Goal: Information Seeking & Learning: Check status

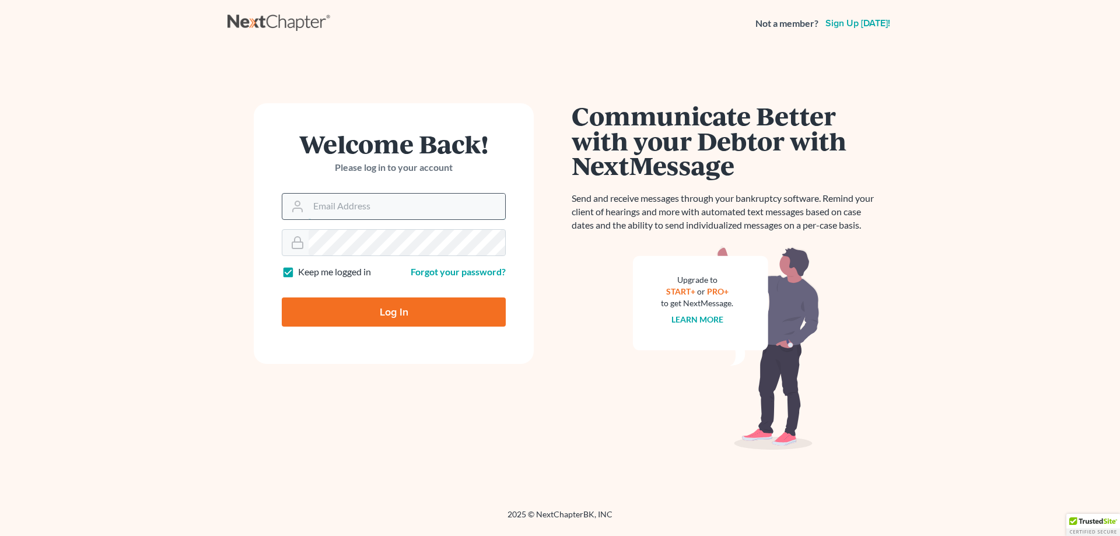
click at [378, 207] on input "Email Address" at bounding box center [407, 207] width 197 height 26
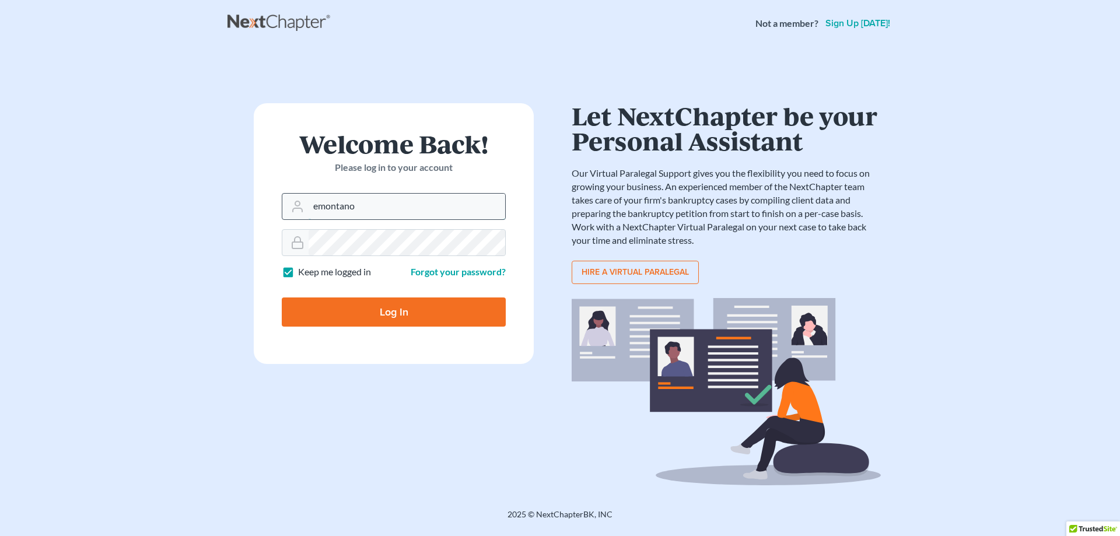
type input "[EMAIL_ADDRESS][DOMAIN_NAME]"
click at [366, 261] on form "Welcome Back! Please log in to your account Email Address emontano@scura.com Pa…" at bounding box center [394, 233] width 280 height 261
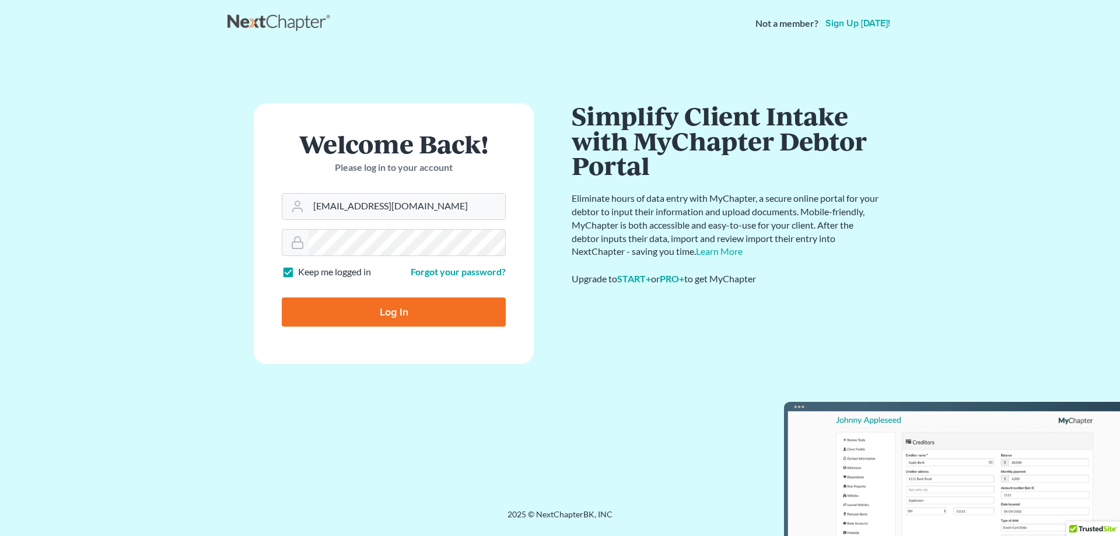
click at [369, 309] on input "Log In" at bounding box center [394, 312] width 224 height 29
type input "Thinking..."
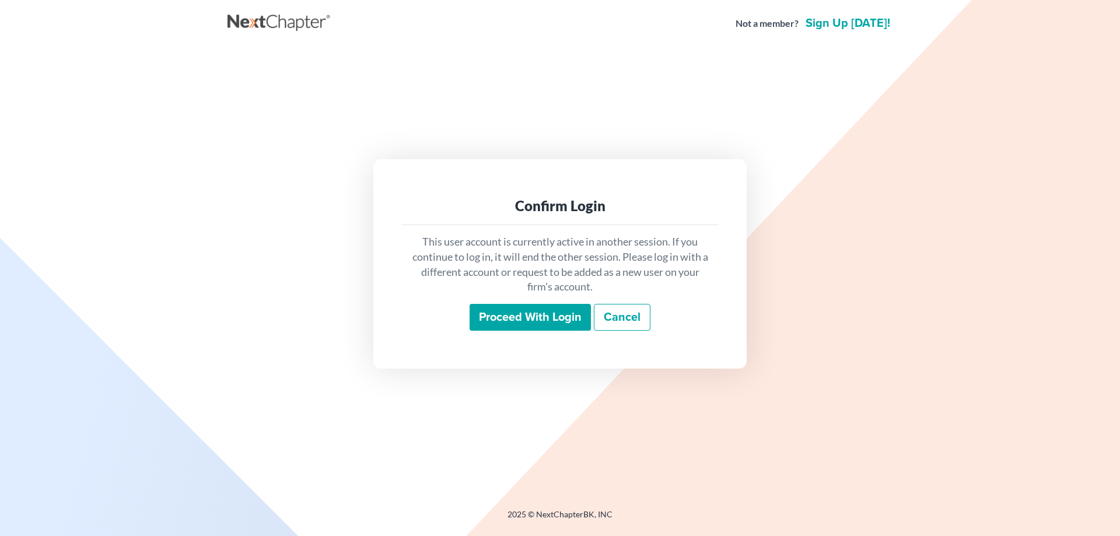
click at [501, 320] on input "Proceed with login" at bounding box center [530, 317] width 121 height 27
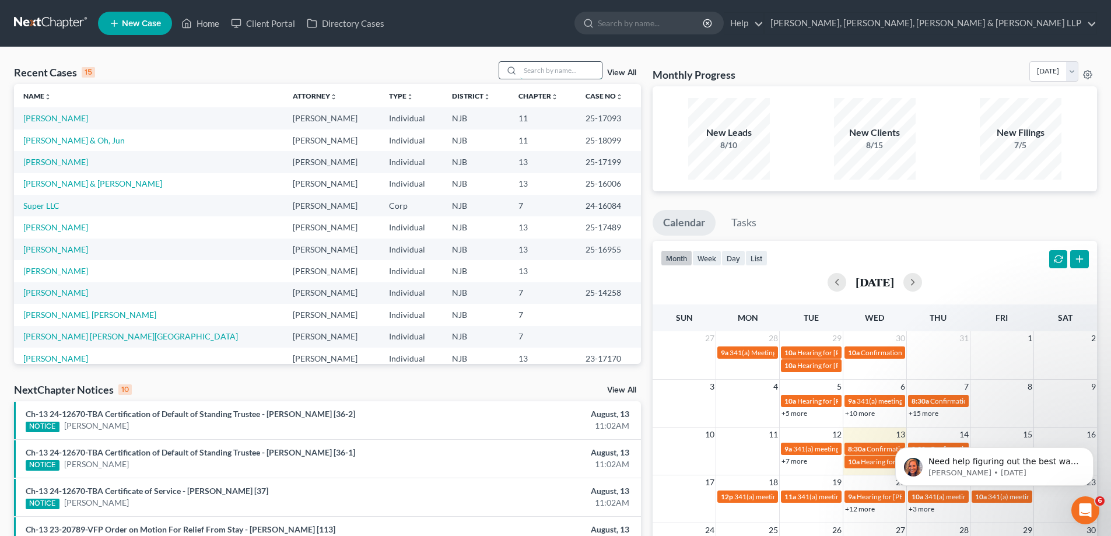
click at [549, 70] on input "search" at bounding box center [561, 70] width 82 height 17
type input "n"
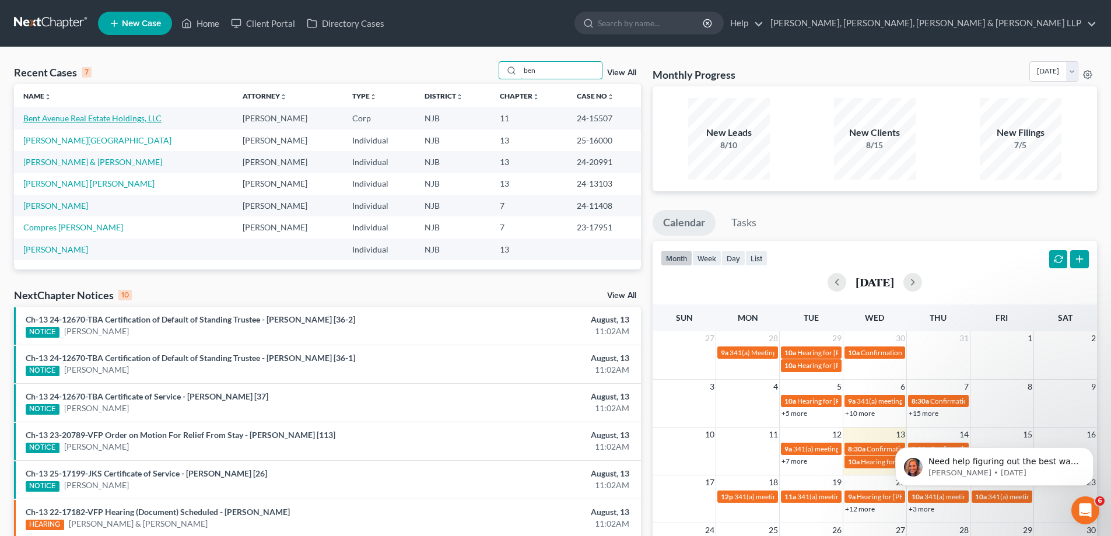
type input "ben"
click at [90, 117] on link "Bent Avenue Real Estate Holdings, LLC" at bounding box center [92, 118] width 138 height 10
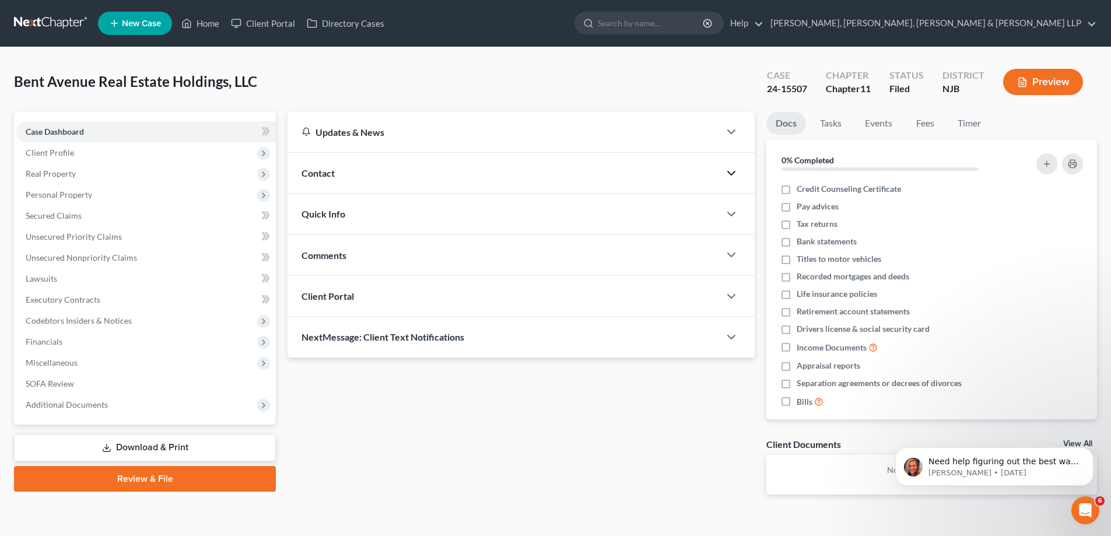
click at [738, 173] on icon "button" at bounding box center [732, 173] width 14 height 14
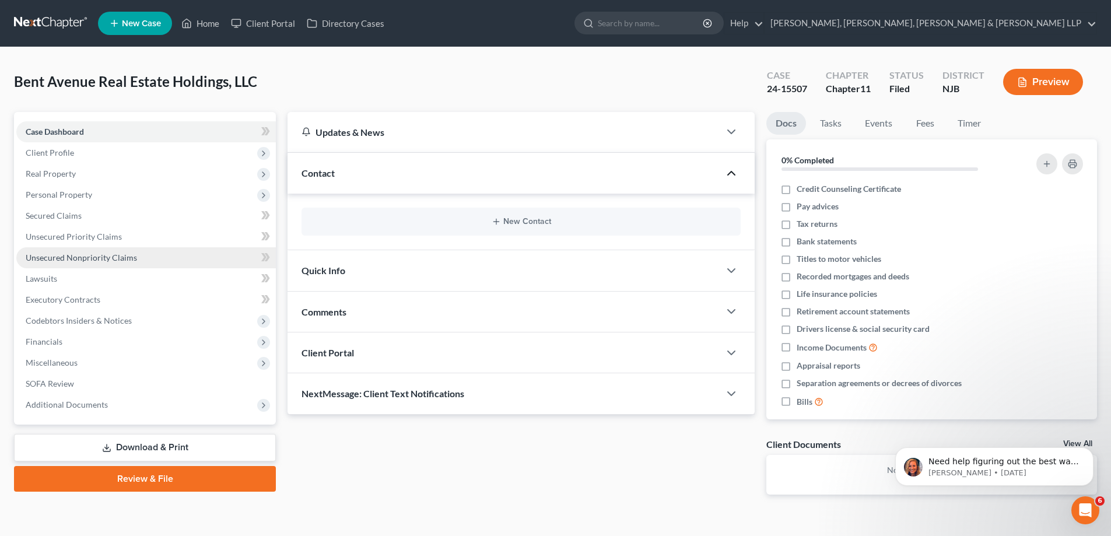
scroll to position [22, 0]
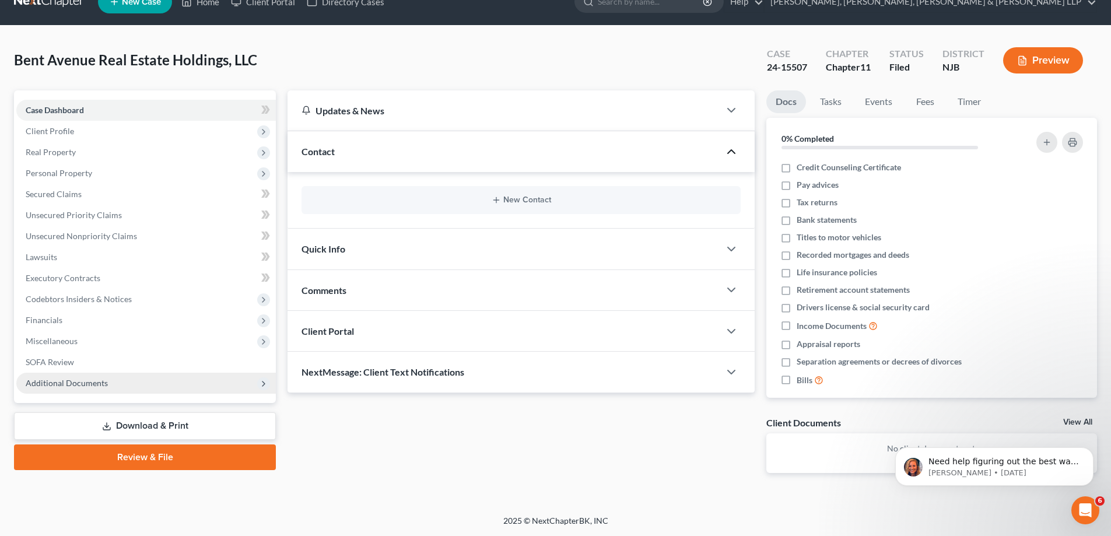
click at [265, 383] on icon at bounding box center [263, 383] width 9 height 9
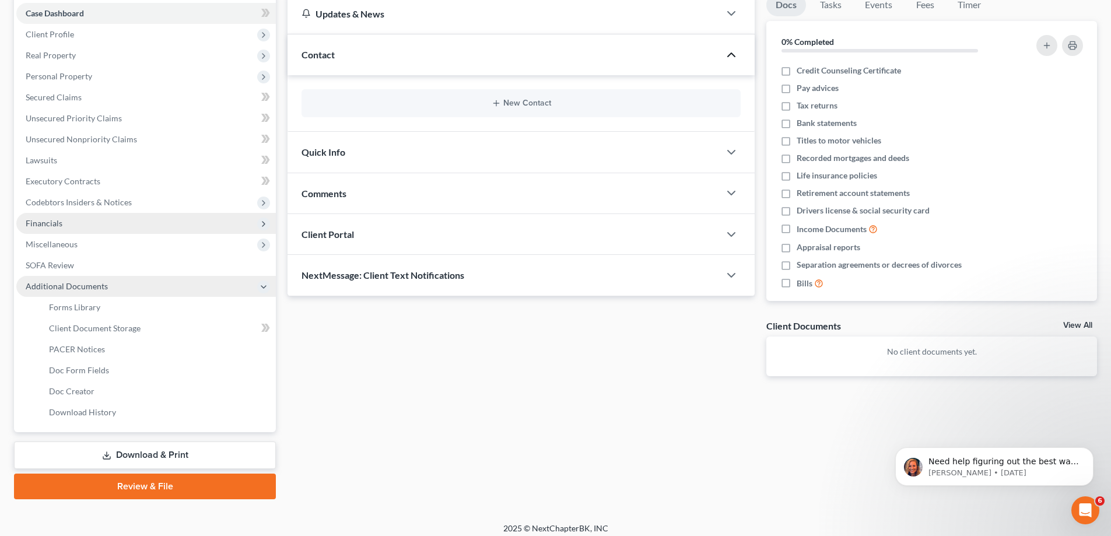
scroll to position [126, 0]
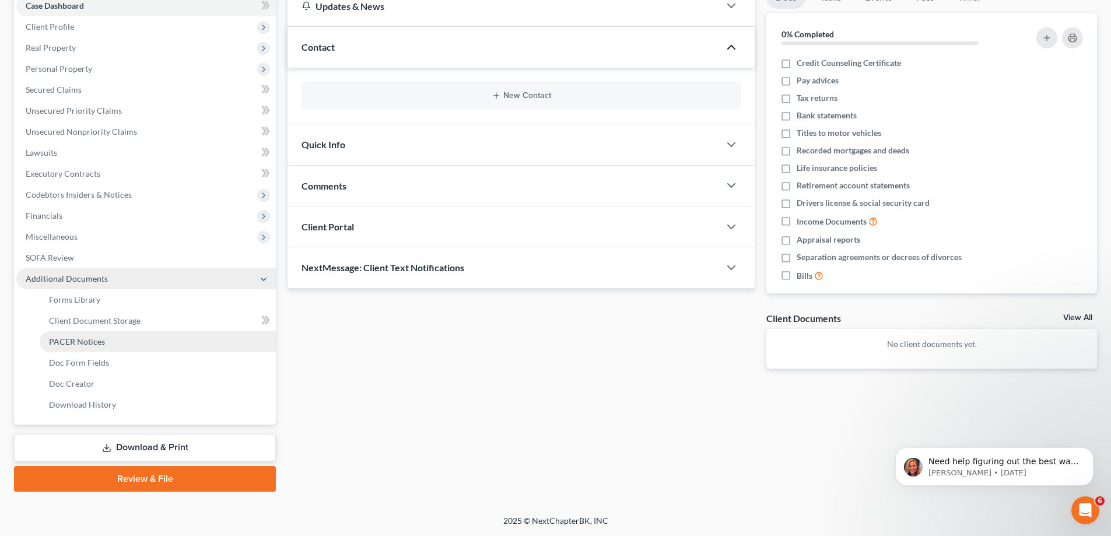
click at [212, 348] on link "PACER Notices" at bounding box center [158, 341] width 236 height 21
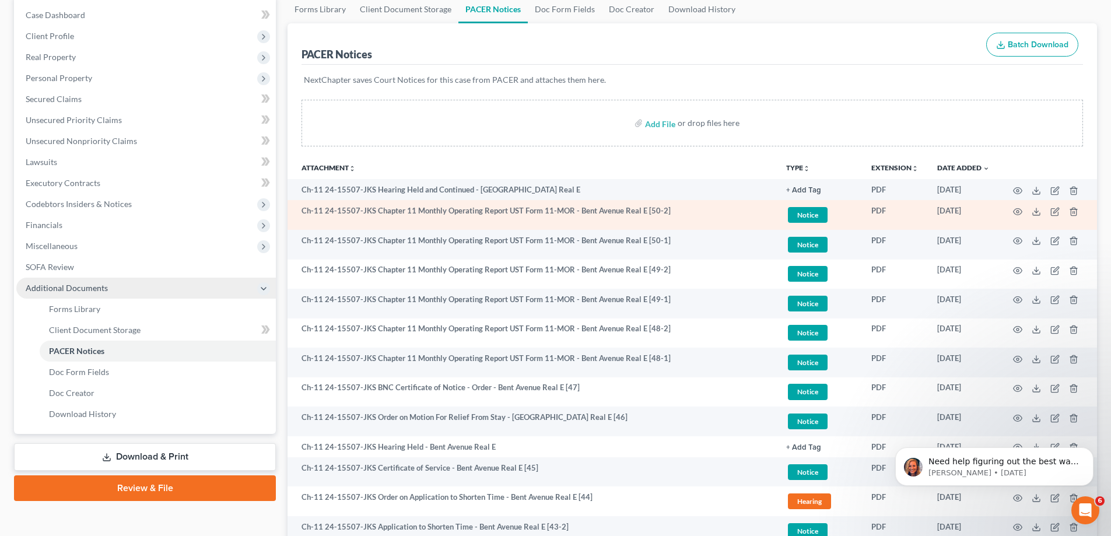
scroll to position [175, 0]
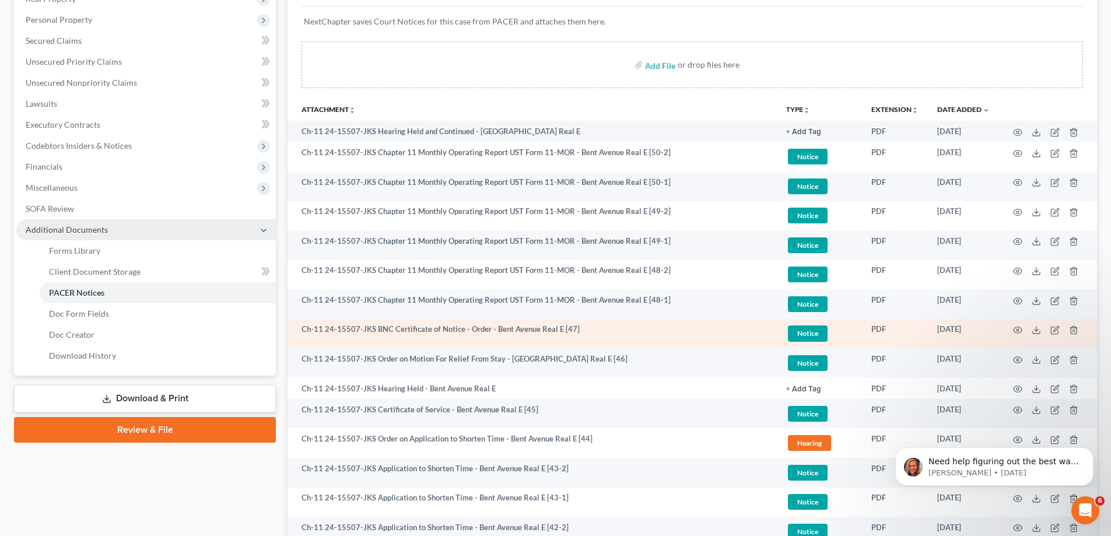
click at [807, 165] on span "Notice" at bounding box center [808, 157] width 40 height 16
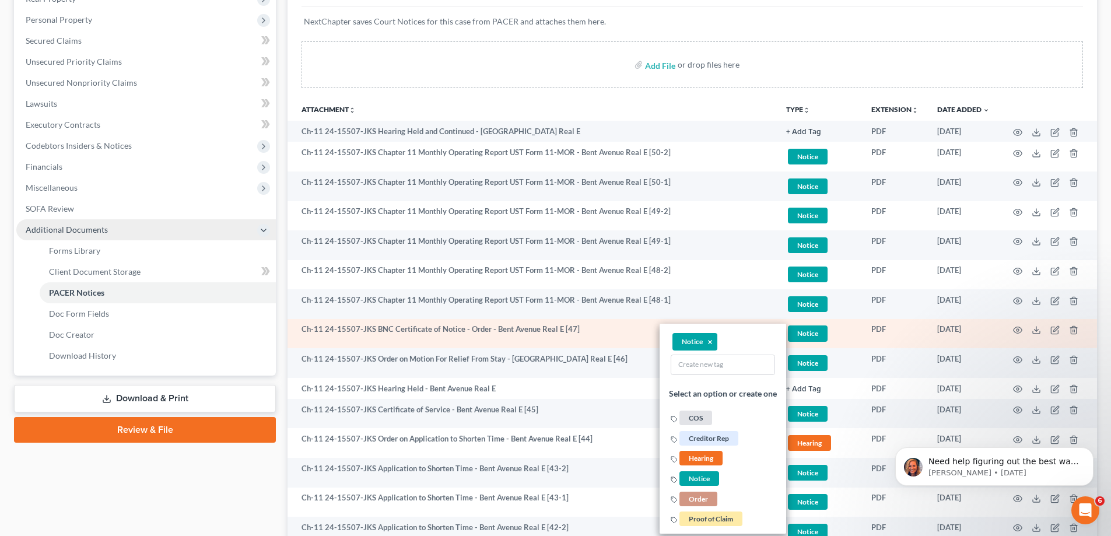
click at [529, 329] on td "Ch-11 24-15507-JKS BNC Certificate of Notice - Order - Bent Avenue Real E [47]" at bounding box center [532, 334] width 489 height 30
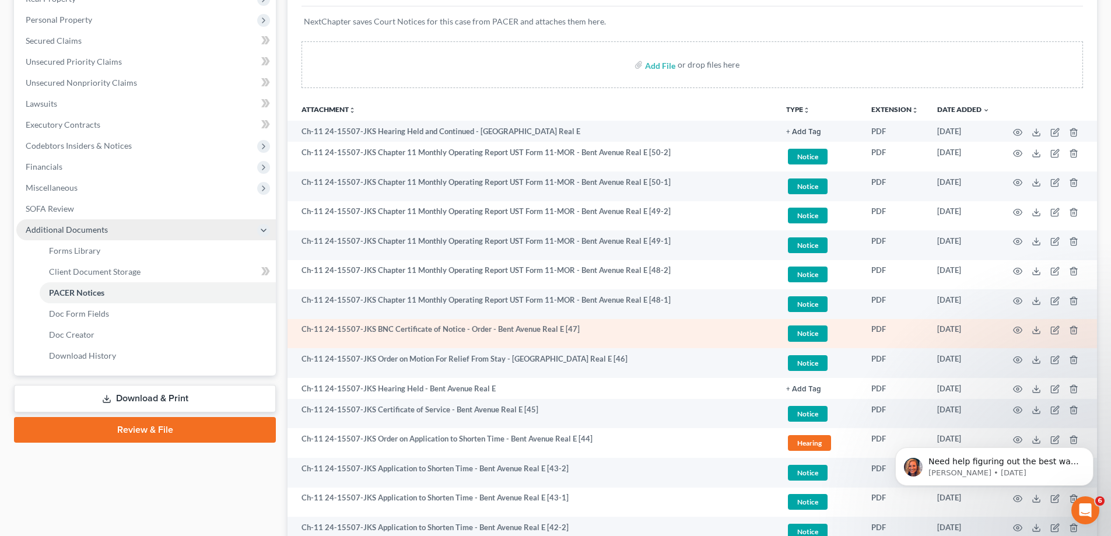
click at [800, 165] on span "Notice" at bounding box center [808, 157] width 40 height 16
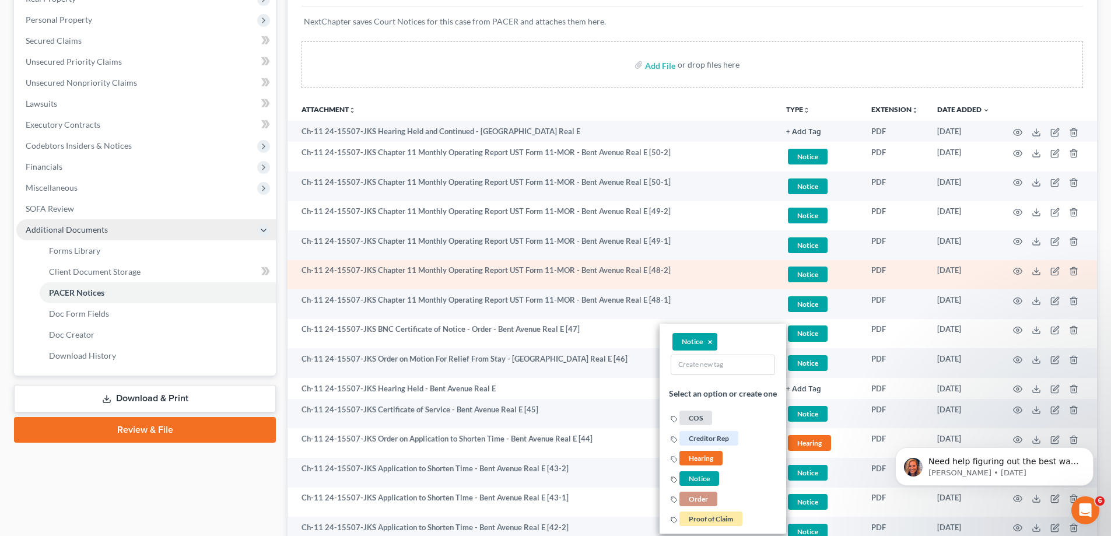
click at [732, 277] on td "Ch-11 24-15507-JKS Chapter 11 Monthly Operating Report UST Form 11-MOR - Bent A…" at bounding box center [532, 275] width 489 height 30
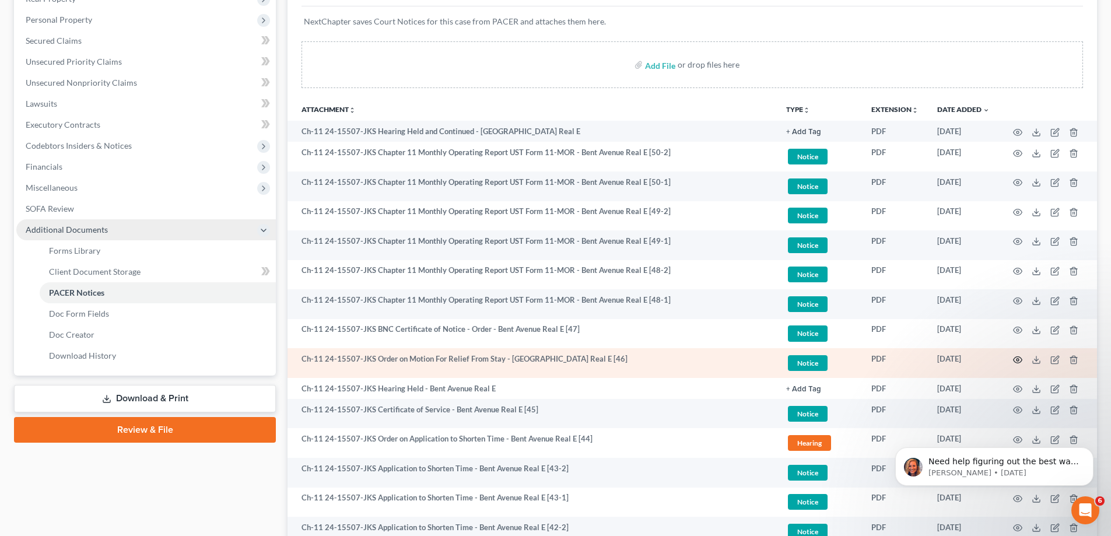
click at [1014, 359] on icon "button" at bounding box center [1018, 359] width 9 height 6
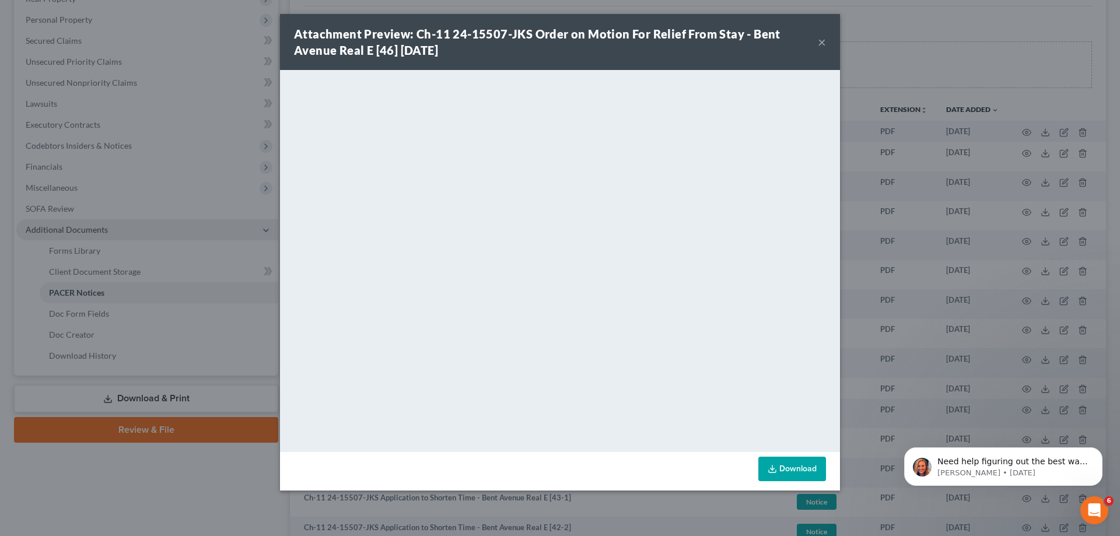
click at [823, 40] on button "×" at bounding box center [822, 42] width 8 height 14
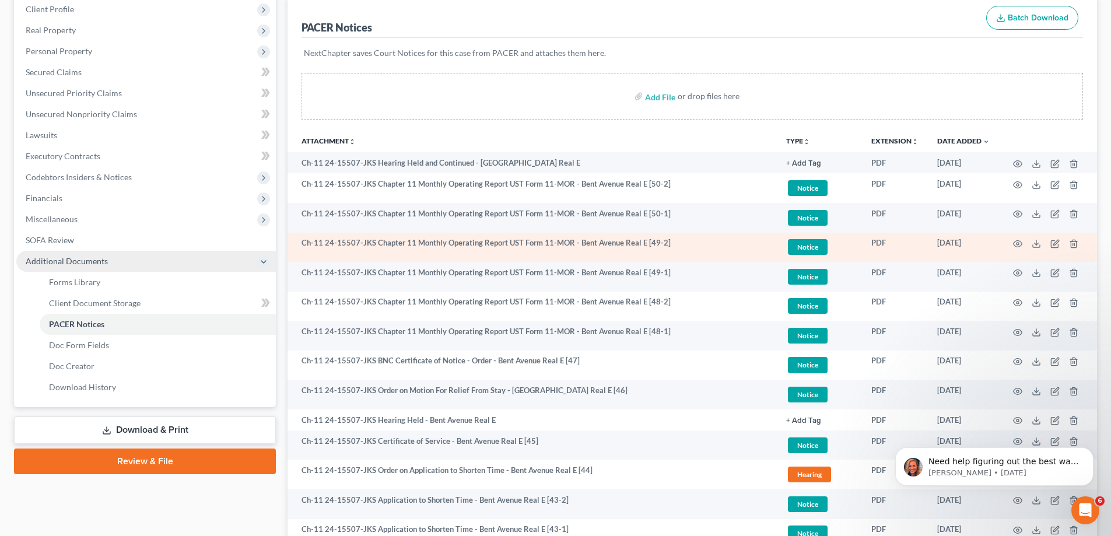
scroll to position [117, 0]
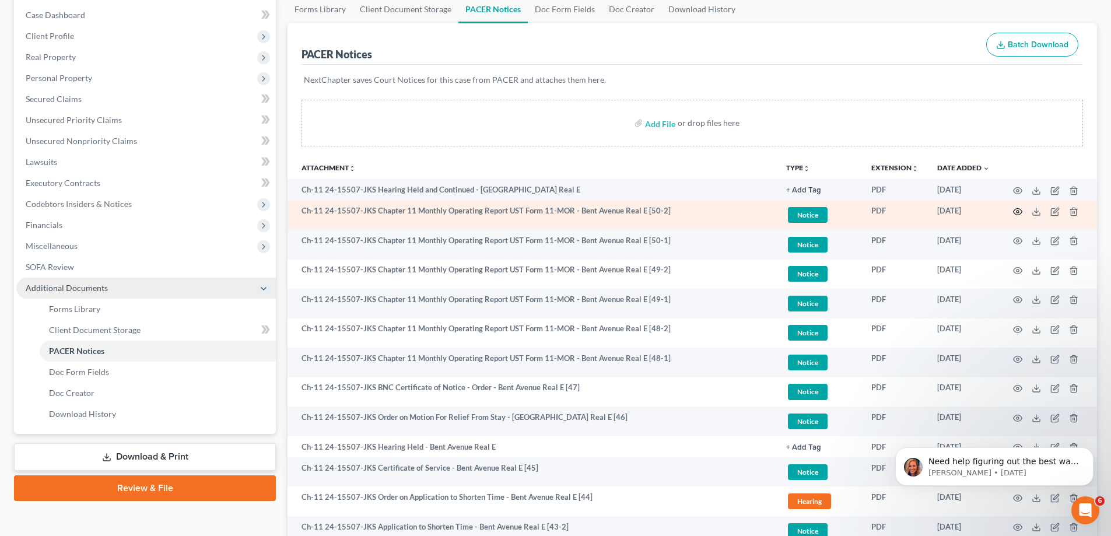
click at [1020, 209] on icon "button" at bounding box center [1018, 211] width 9 height 6
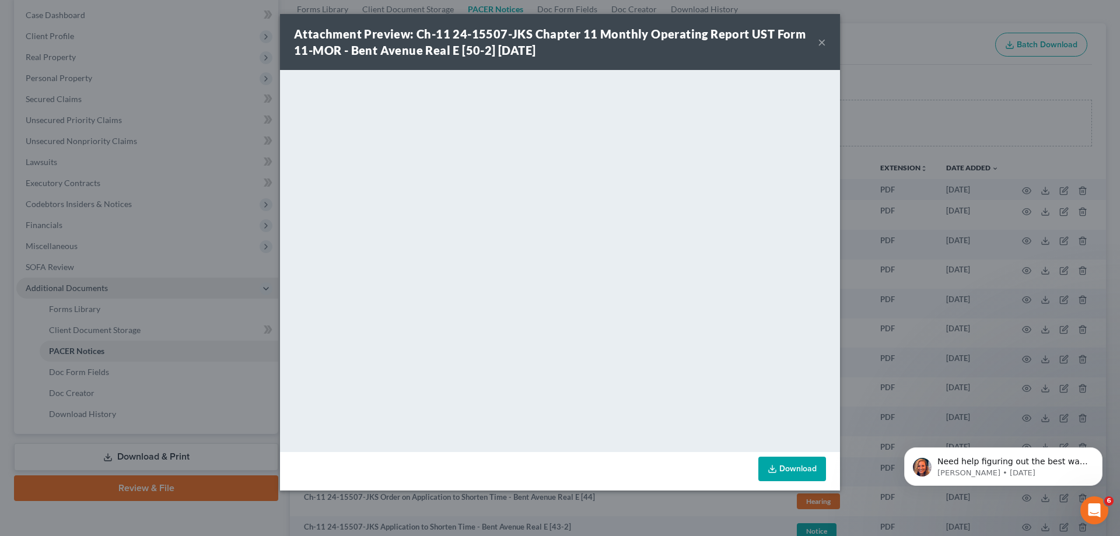
click at [823, 43] on button "×" at bounding box center [822, 42] width 8 height 14
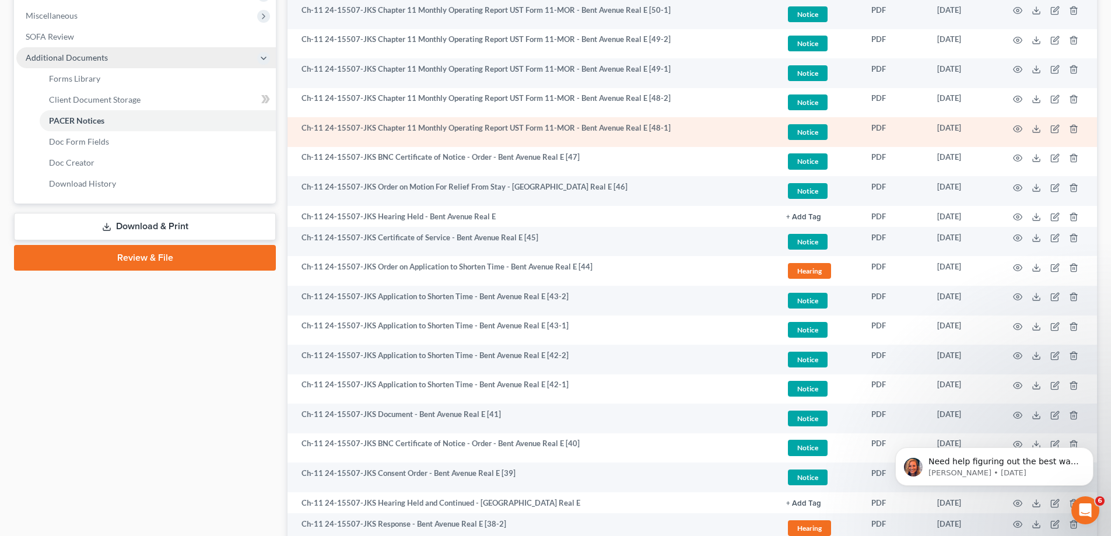
scroll to position [350, 0]
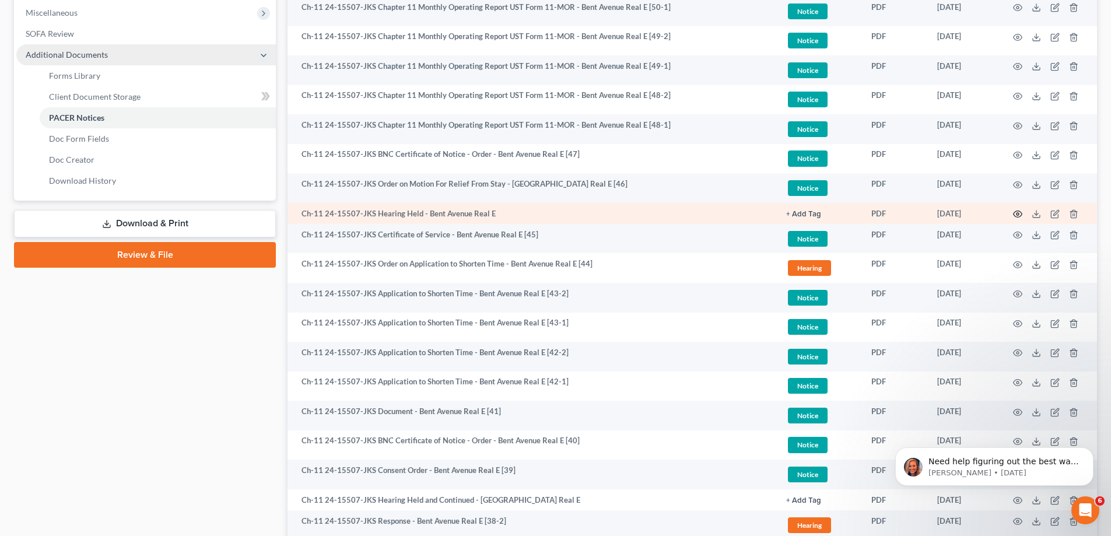
click at [1017, 214] on circle "button" at bounding box center [1018, 214] width 2 height 2
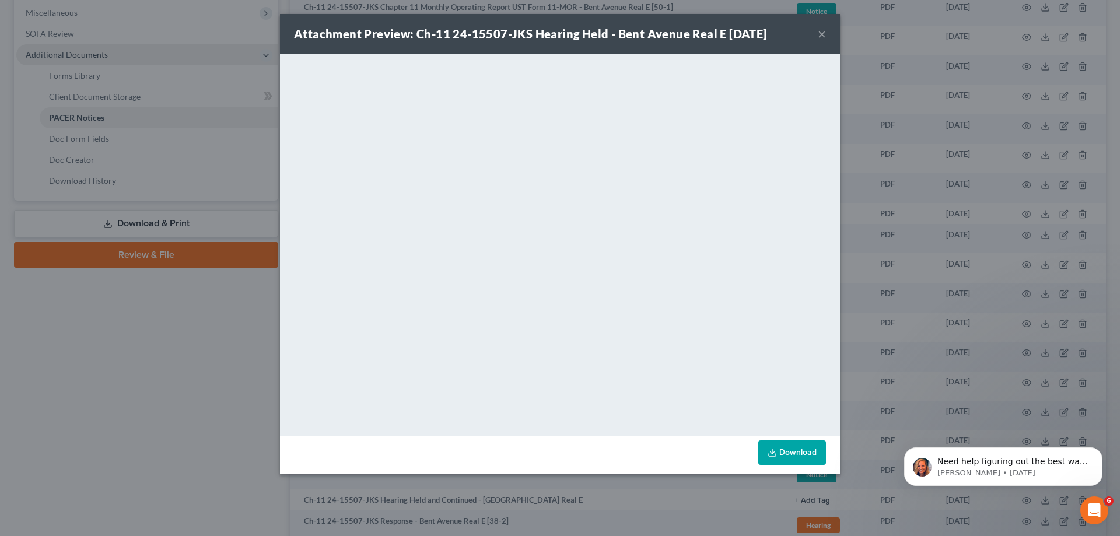
click at [824, 39] on button "×" at bounding box center [822, 34] width 8 height 14
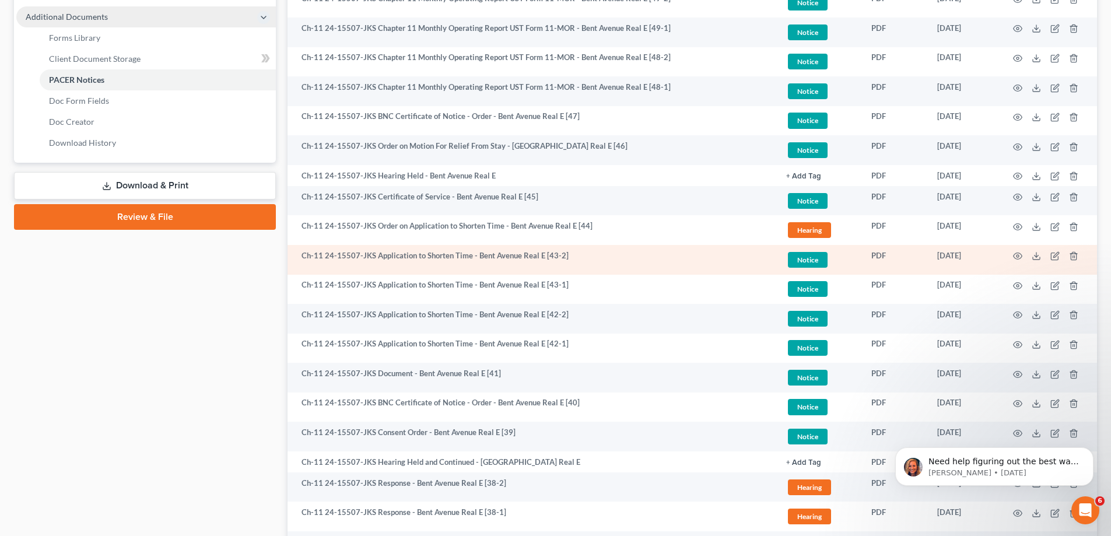
scroll to position [408, 0]
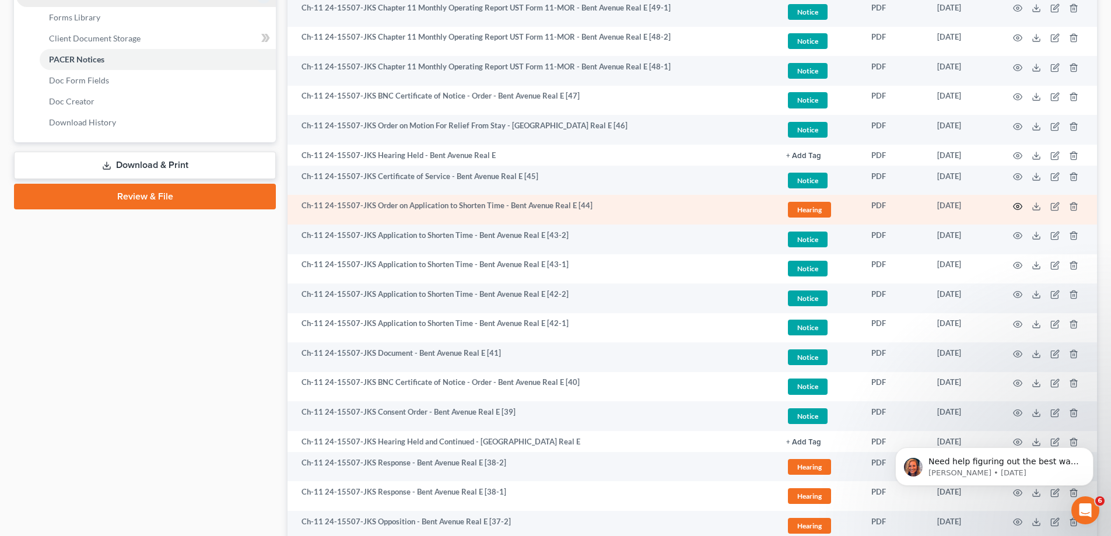
click at [1018, 204] on icon "button" at bounding box center [1017, 206] width 9 height 9
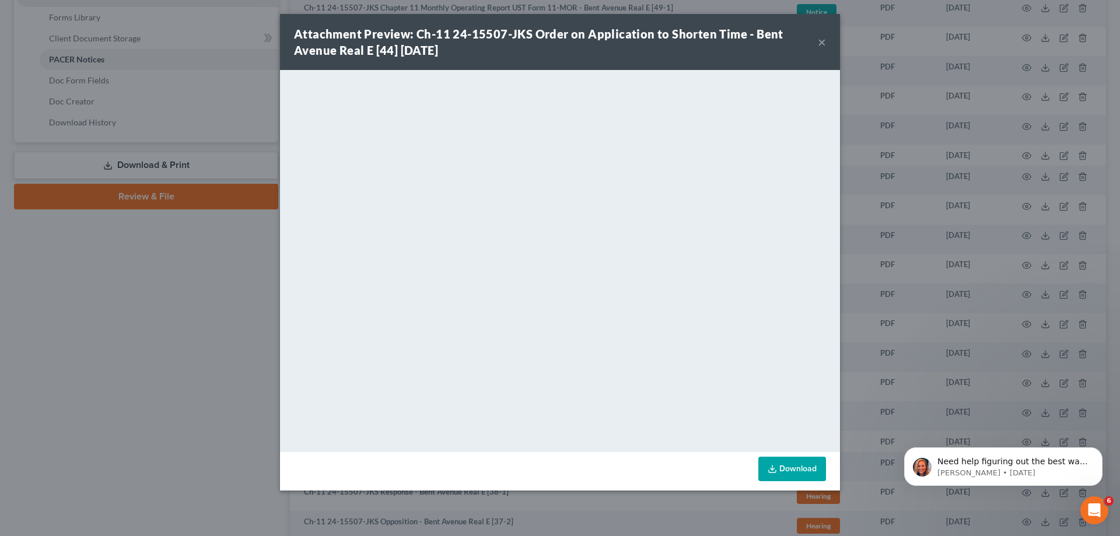
click at [820, 47] on button "×" at bounding box center [822, 42] width 8 height 14
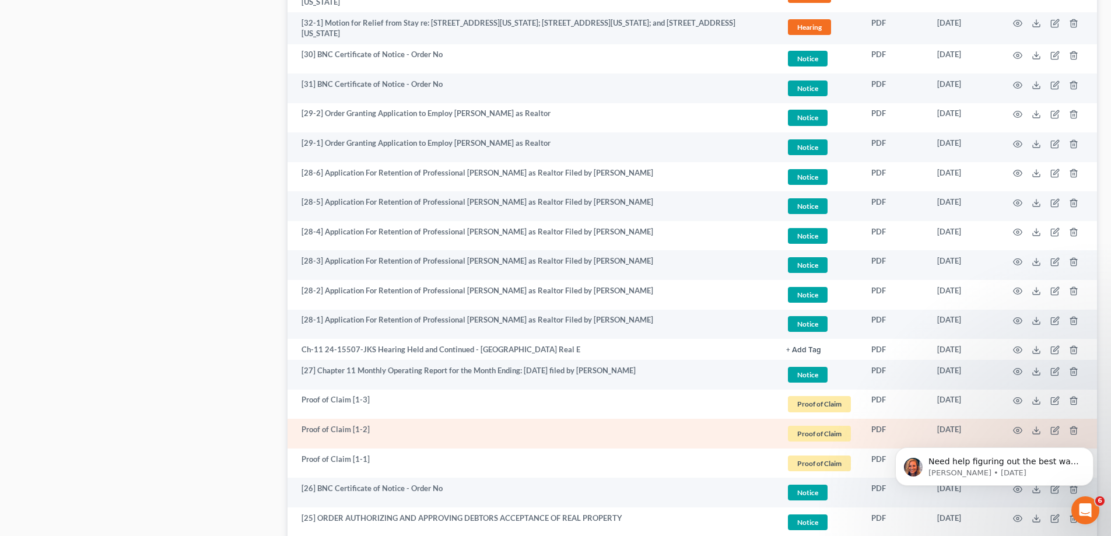
scroll to position [1735, 0]
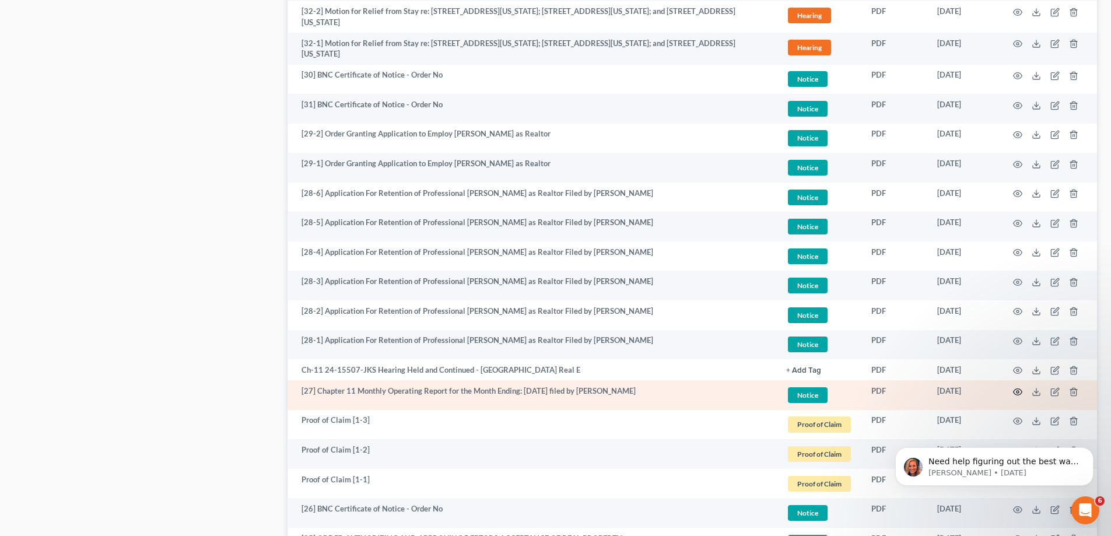
click at [1020, 394] on icon "button" at bounding box center [1018, 392] width 9 height 6
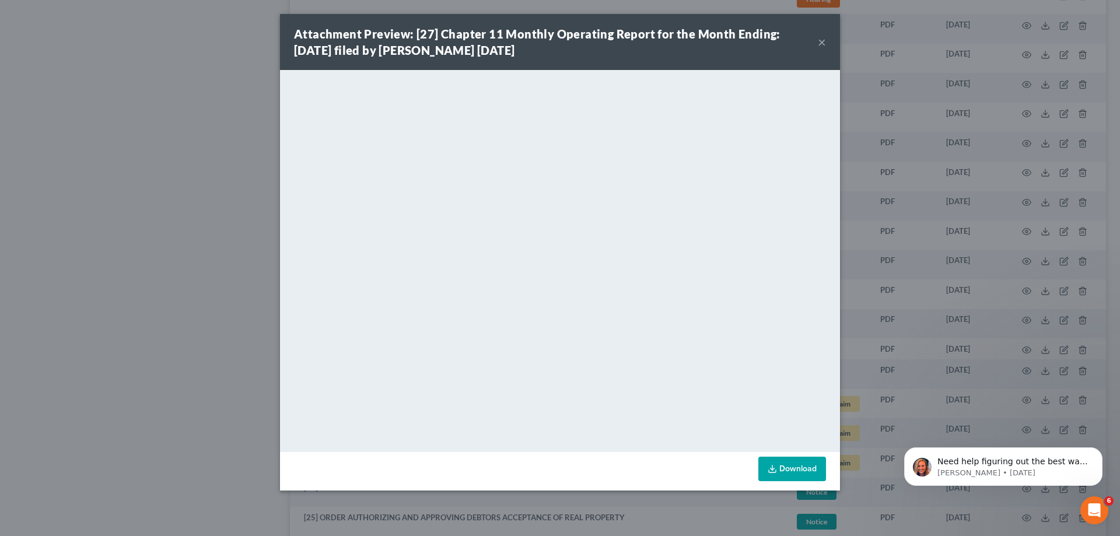
click at [825, 46] on button "×" at bounding box center [822, 42] width 8 height 14
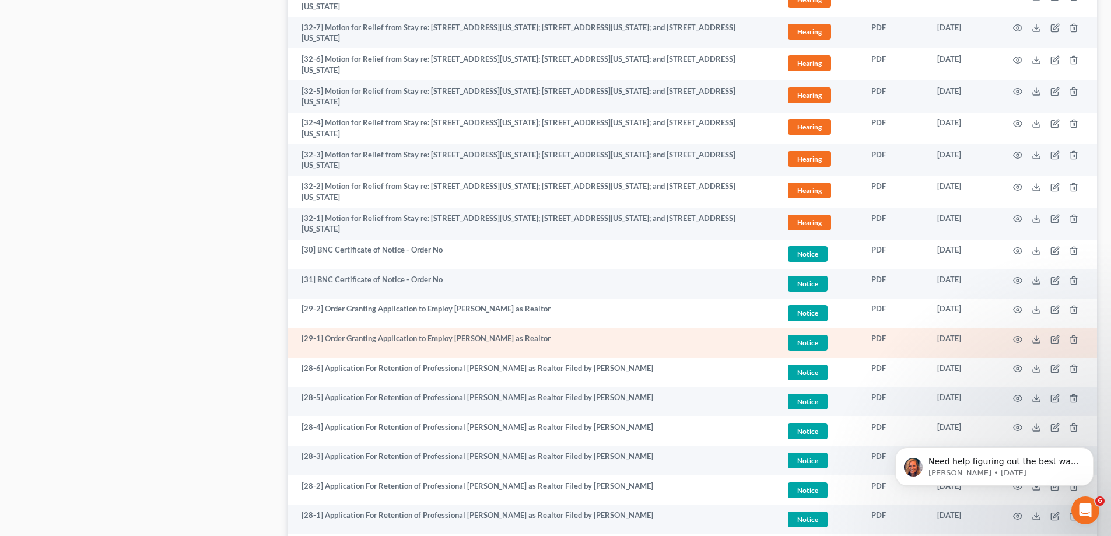
scroll to position [1502, 0]
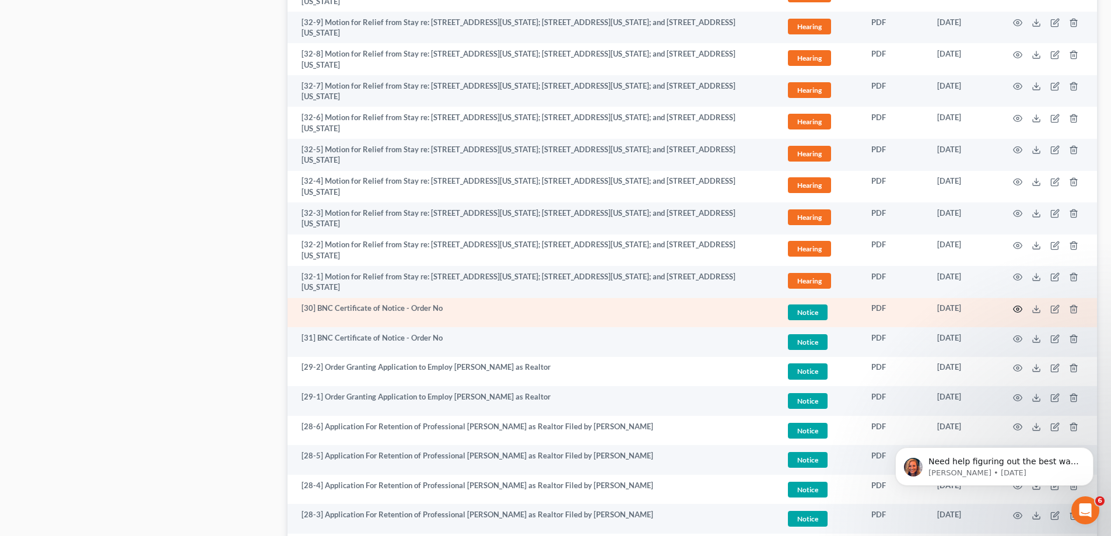
click at [1023, 307] on td at bounding box center [1048, 313] width 98 height 30
click at [1020, 308] on icon "button" at bounding box center [1017, 309] width 9 height 9
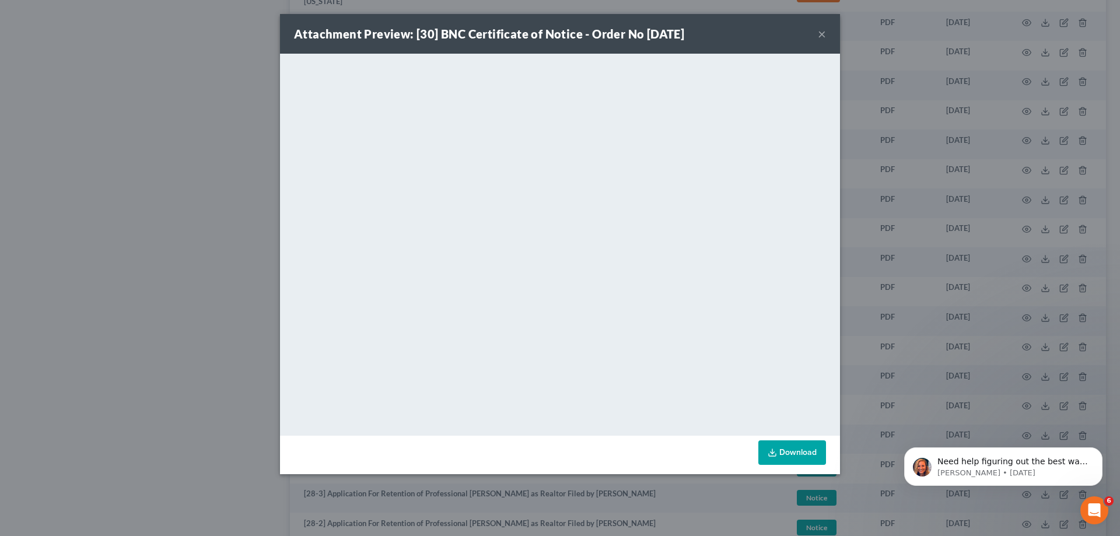
click at [823, 32] on button "×" at bounding box center [822, 34] width 8 height 14
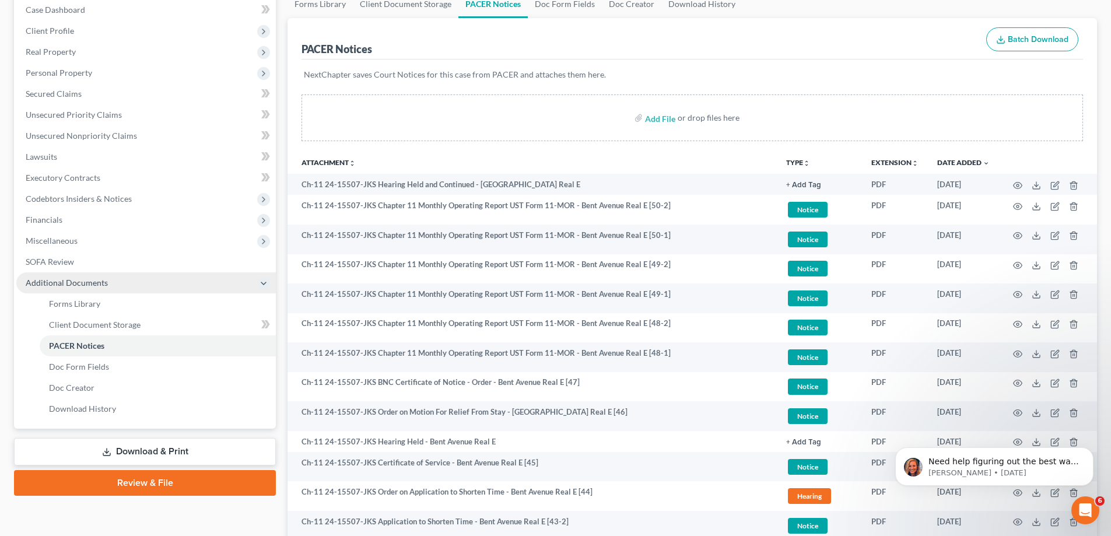
scroll to position [102, 0]
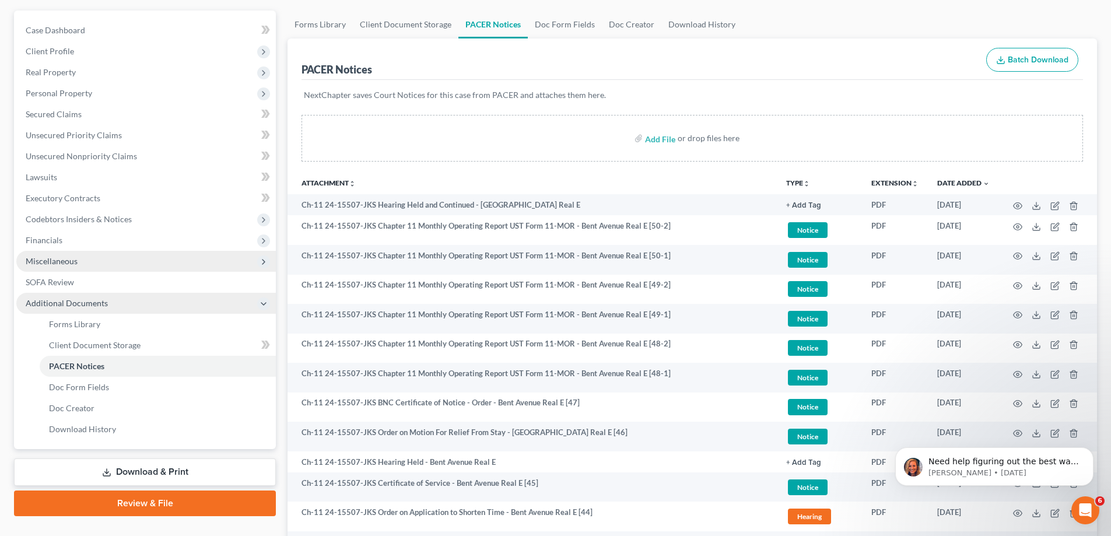
click at [74, 267] on span "Miscellaneous" at bounding box center [146, 261] width 260 height 21
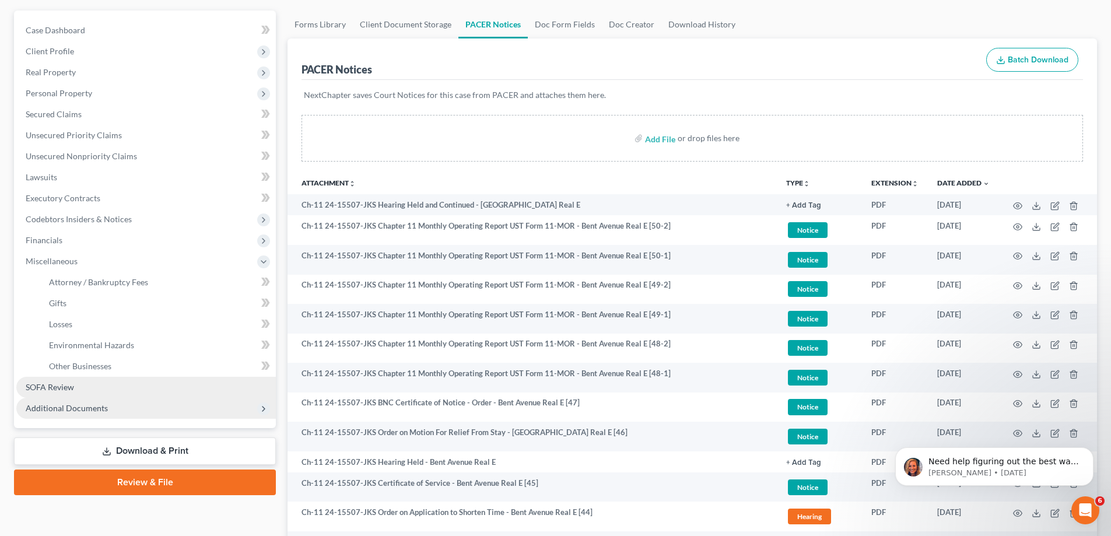
click at [75, 389] on link "SOFA Review" at bounding box center [146, 387] width 260 height 21
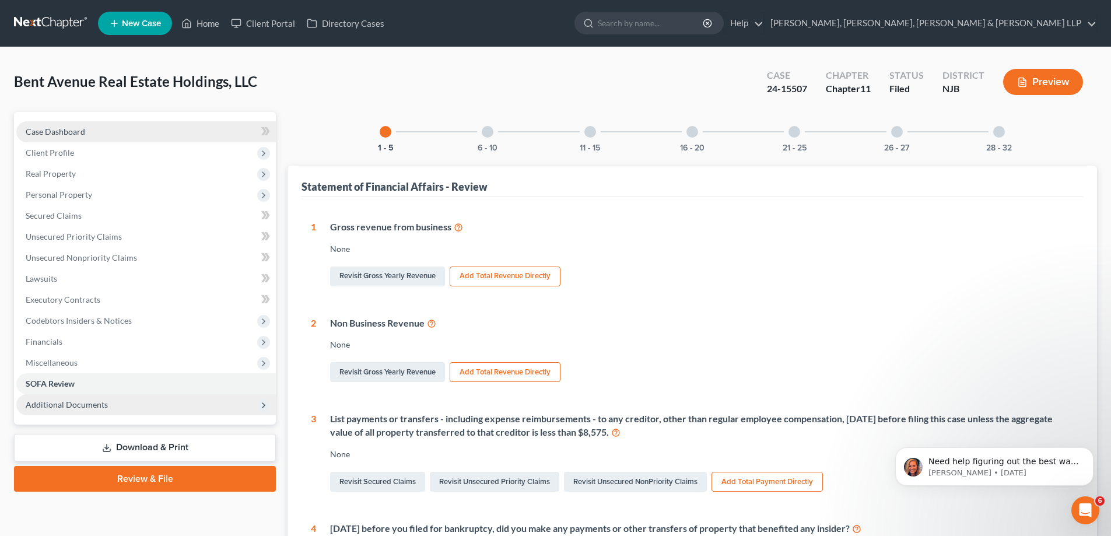
click at [83, 127] on span "Case Dashboard" at bounding box center [56, 132] width 60 height 10
